Goal: Information Seeking & Learning: Learn about a topic

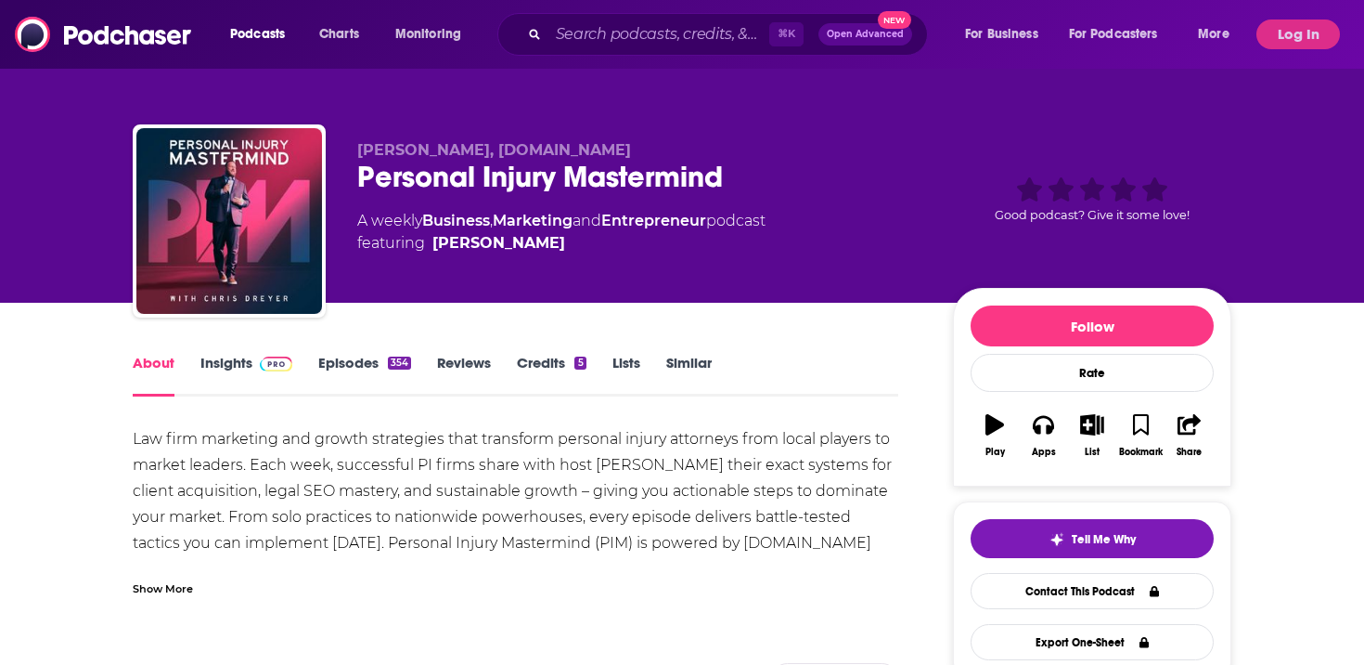
click at [276, 368] on img at bounding box center [276, 363] width 32 height 15
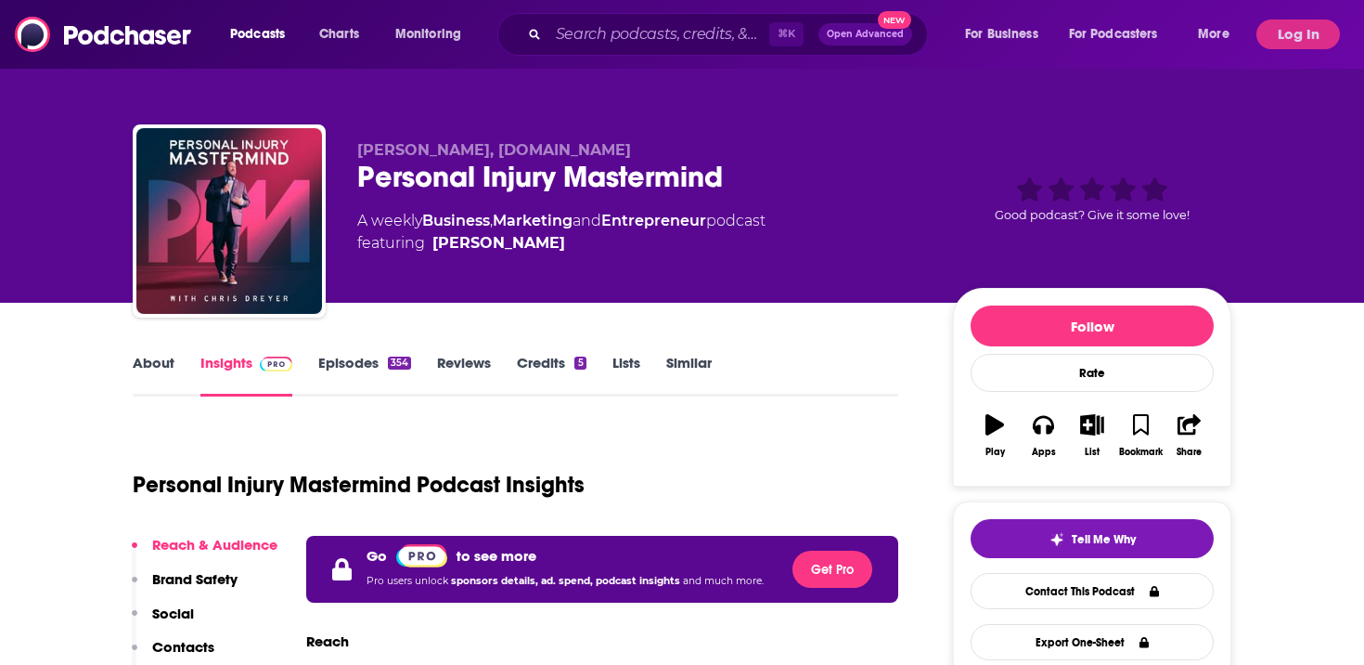
click at [357, 355] on link "Episodes 354" at bounding box center [364, 375] width 93 height 43
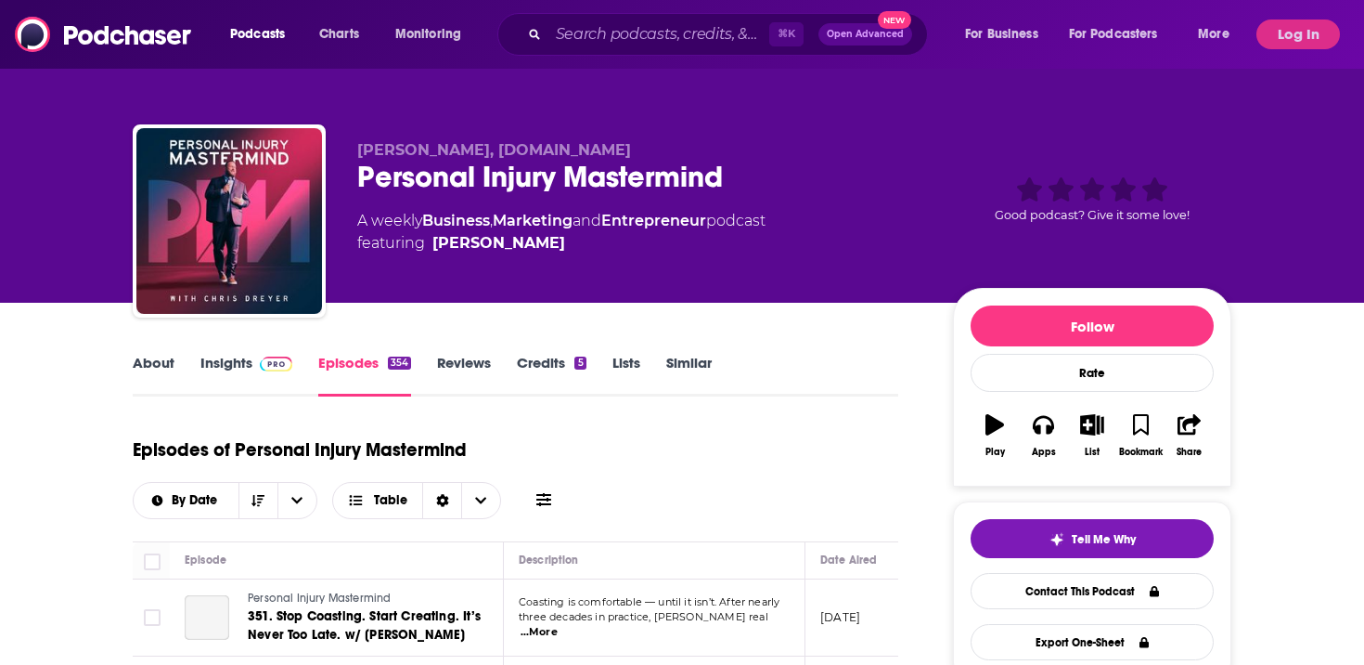
click at [228, 375] on link "Insights" at bounding box center [246, 375] width 92 height 43
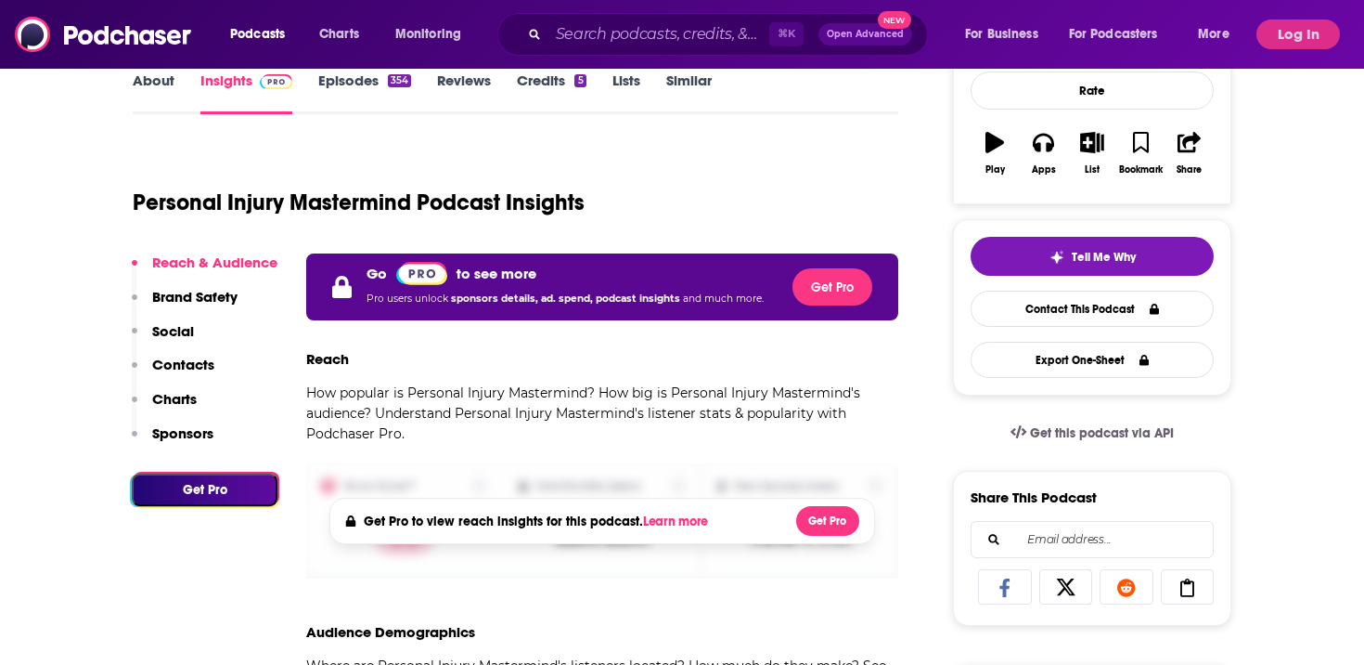
scroll to position [281, 0]
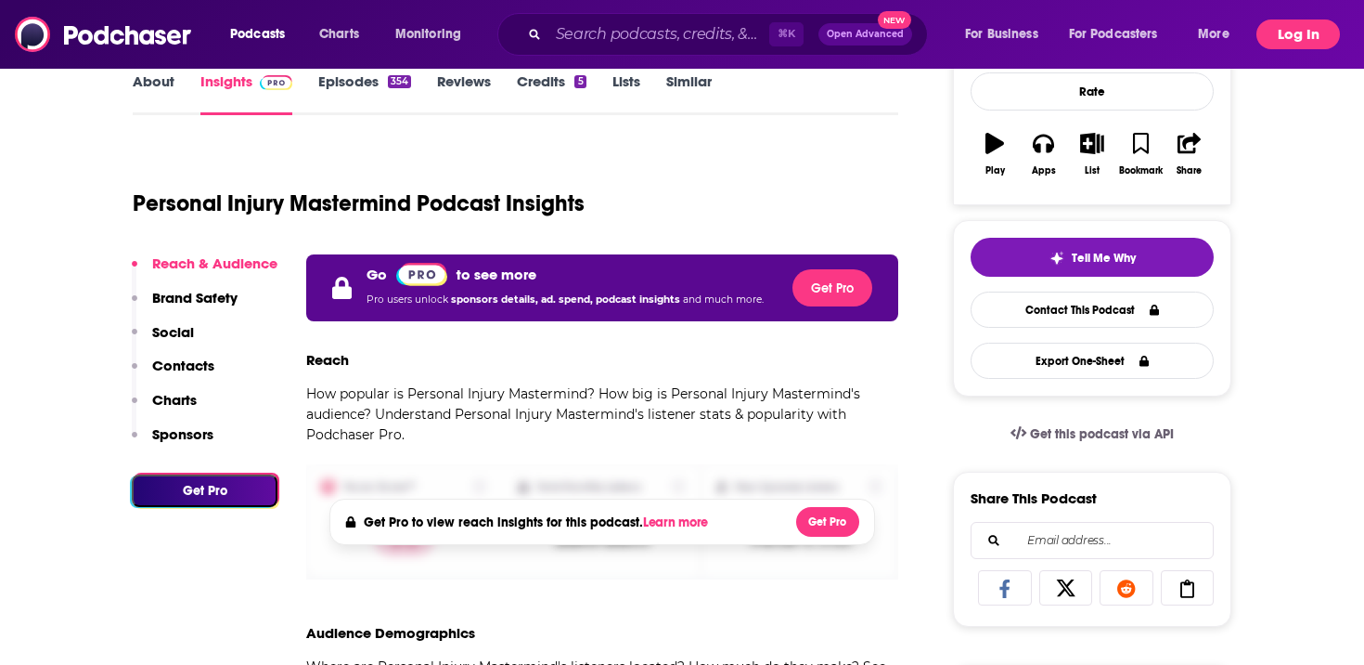
click at [1310, 38] on button "Log In" at bounding box center [1299, 34] width 84 height 30
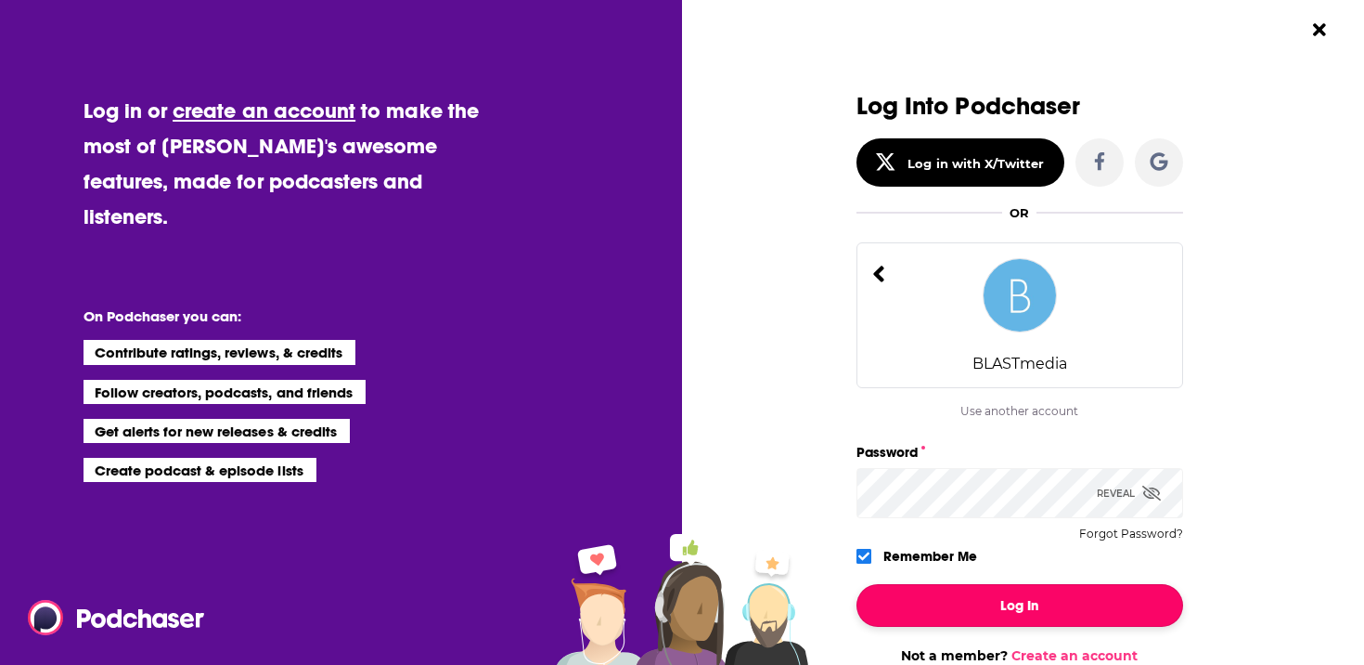
click at [989, 587] on button "Log In" at bounding box center [1020, 605] width 327 height 43
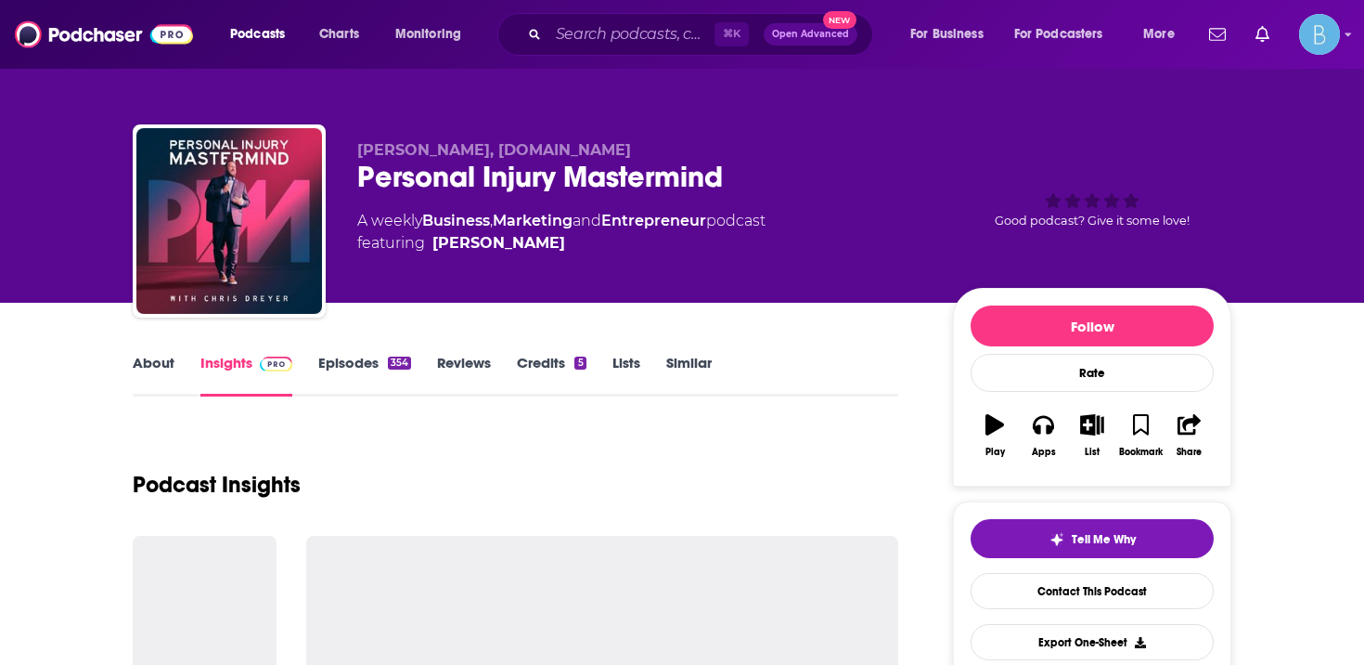
scroll to position [281, 0]
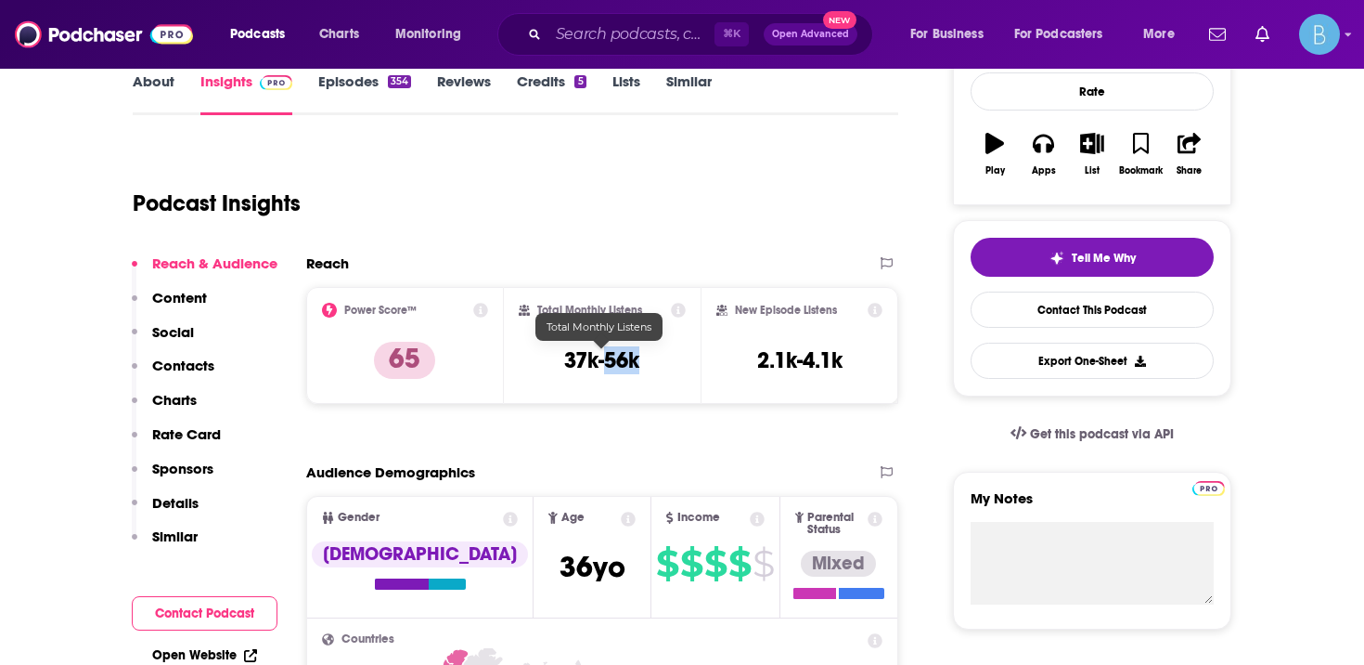
drag, startPoint x: 646, startPoint y: 365, endPoint x: 607, endPoint y: 365, distance: 39.0
click at [607, 365] on div "Total Monthly Listens 37k-56k" at bounding box center [603, 345] width 168 height 85
copy h3 "56k"
